Goal: Check status: Check status

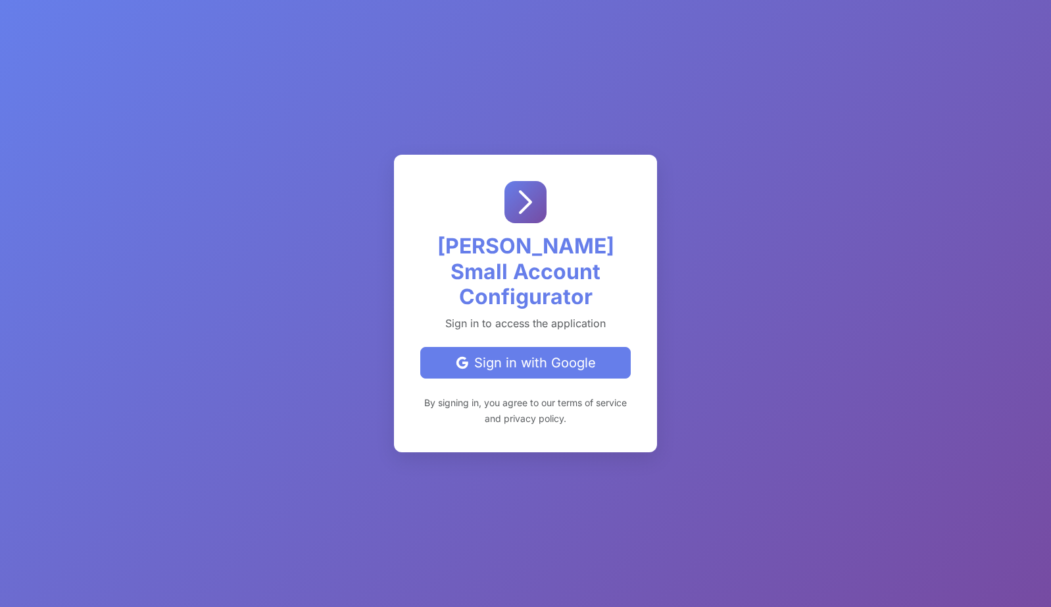
click at [567, 357] on div "Sign in with Google" at bounding box center [526, 363] width 188 height 20
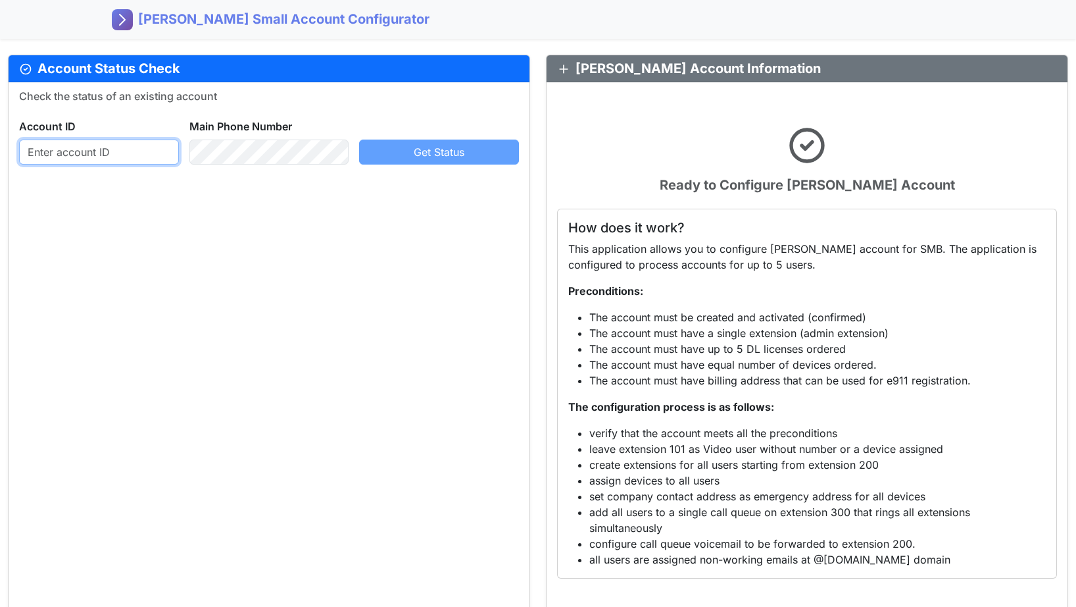
click at [137, 155] on input "text" at bounding box center [99, 151] width 160 height 25
paste input "403446555004"
type input "403446555004"
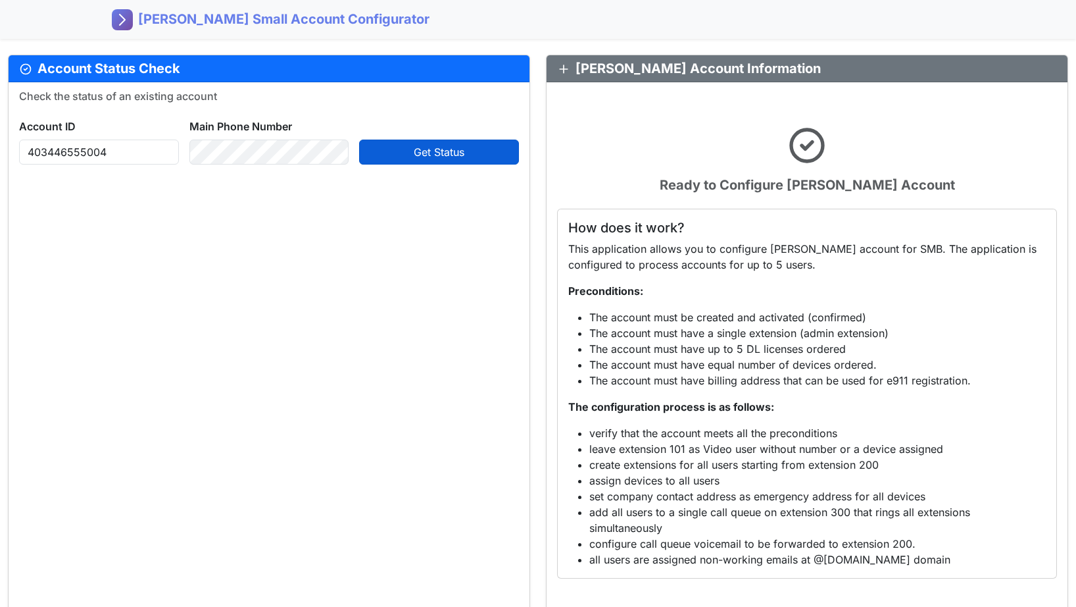
click at [454, 149] on span "Get Status" at bounding box center [439, 151] width 51 height 13
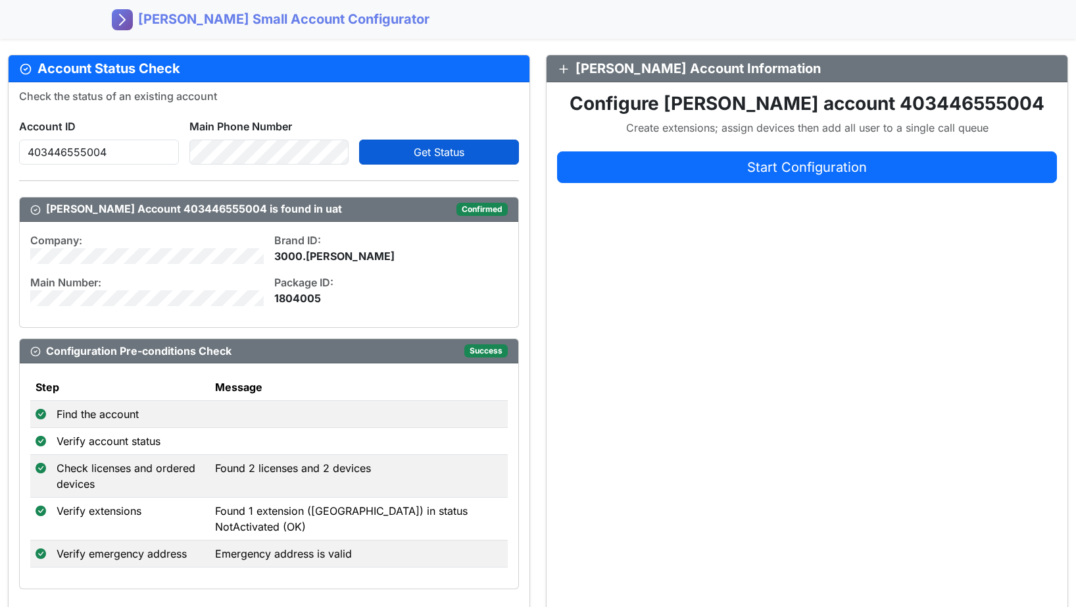
drag, startPoint x: 729, startPoint y: 312, endPoint x: 691, endPoint y: 332, distance: 43.3
click at [729, 312] on div "Configure [PERSON_NAME] account 403446555004 Create extensions; assign devices …" at bounding box center [807, 346] width 521 height 528
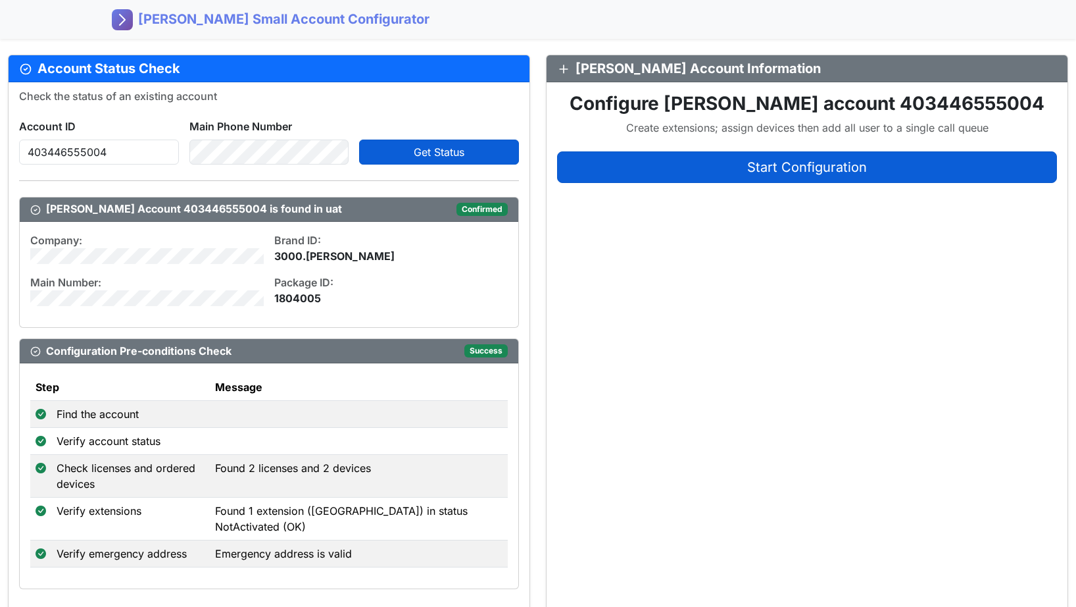
click at [780, 169] on span "Start Configuration" at bounding box center [807, 167] width 120 height 16
